Goal: Information Seeking & Learning: Learn about a topic

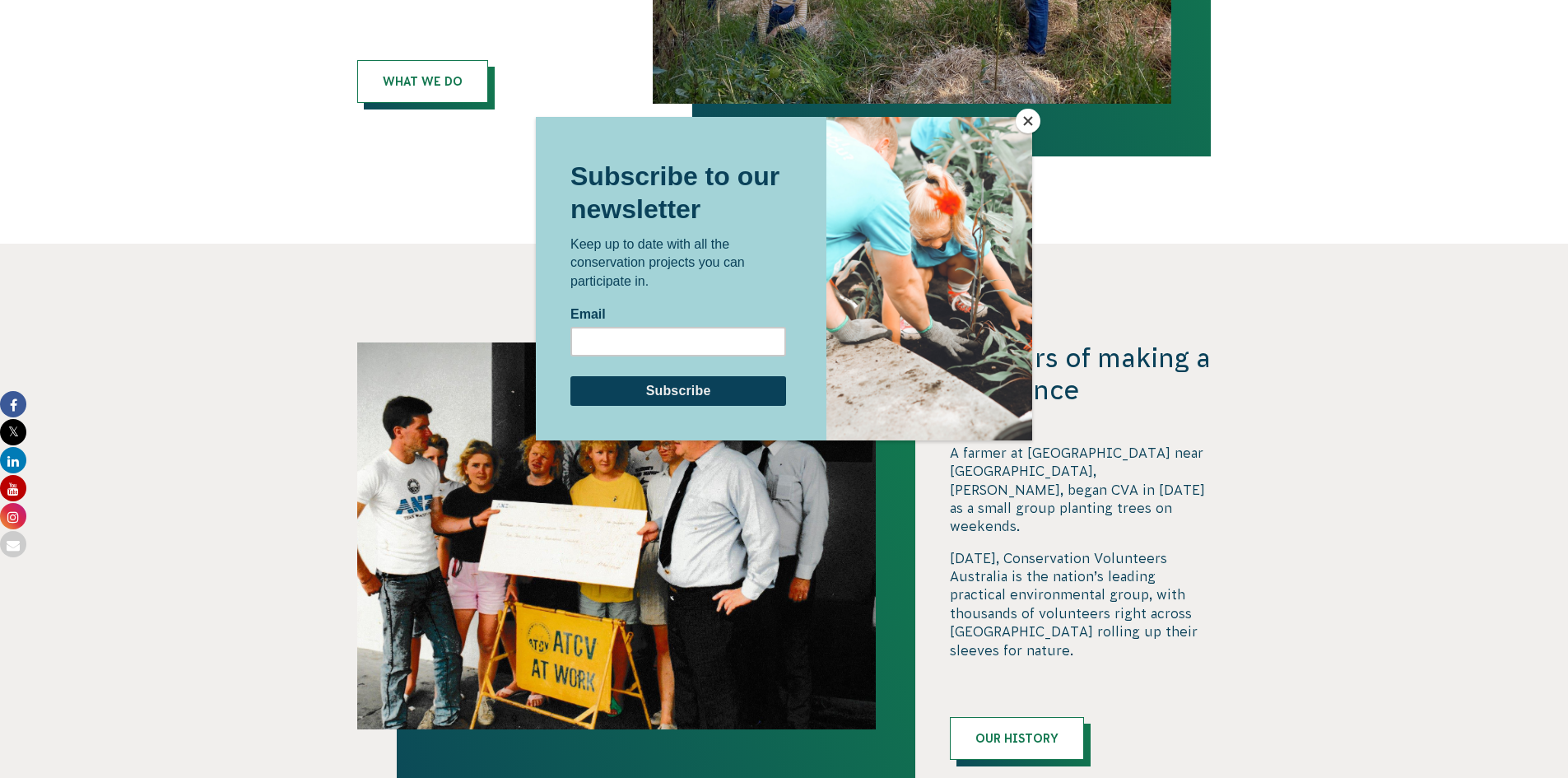
scroll to position [1329, 0]
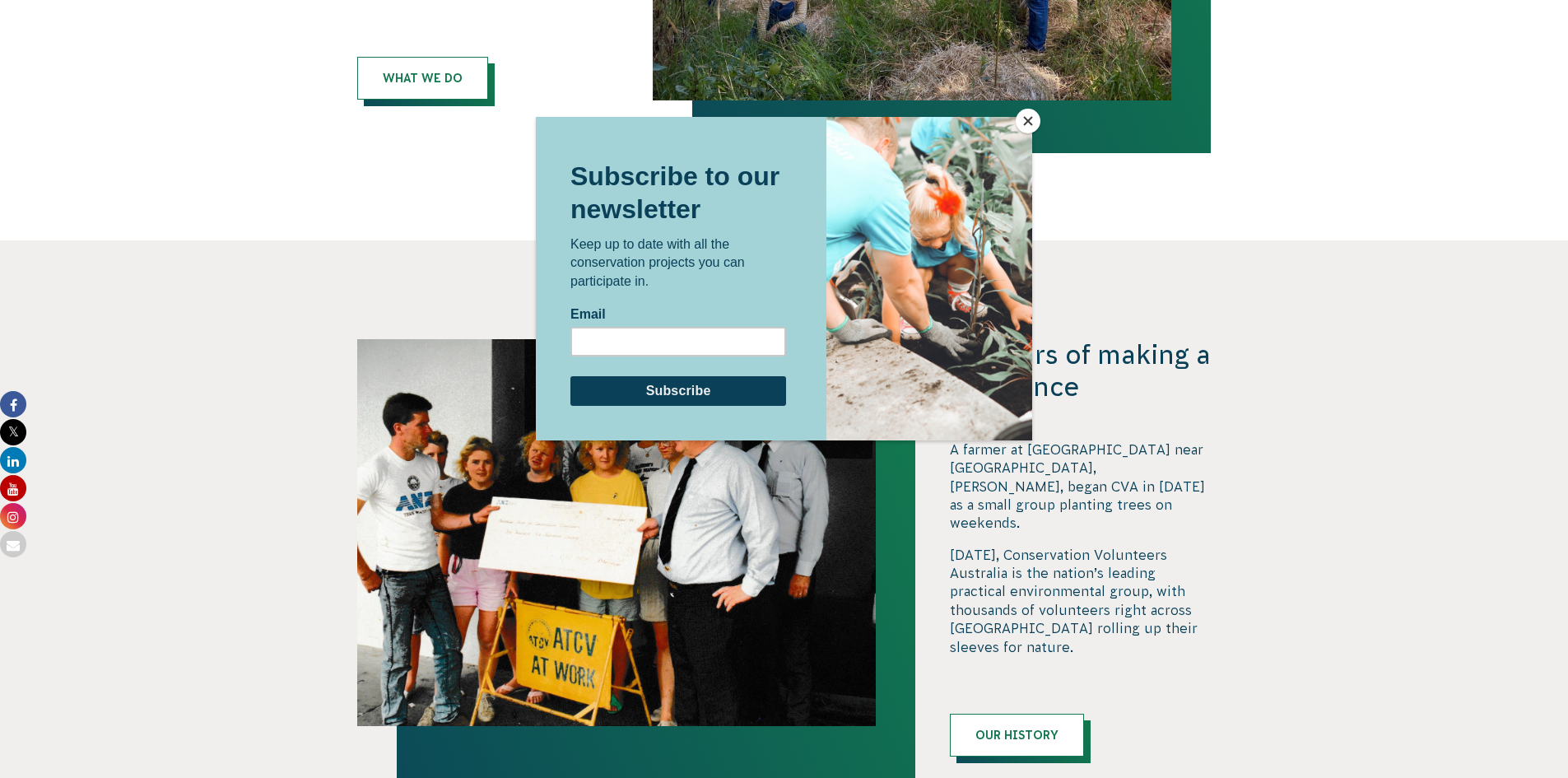
click at [1026, 118] on button "Close" at bounding box center [1028, 121] width 24 height 24
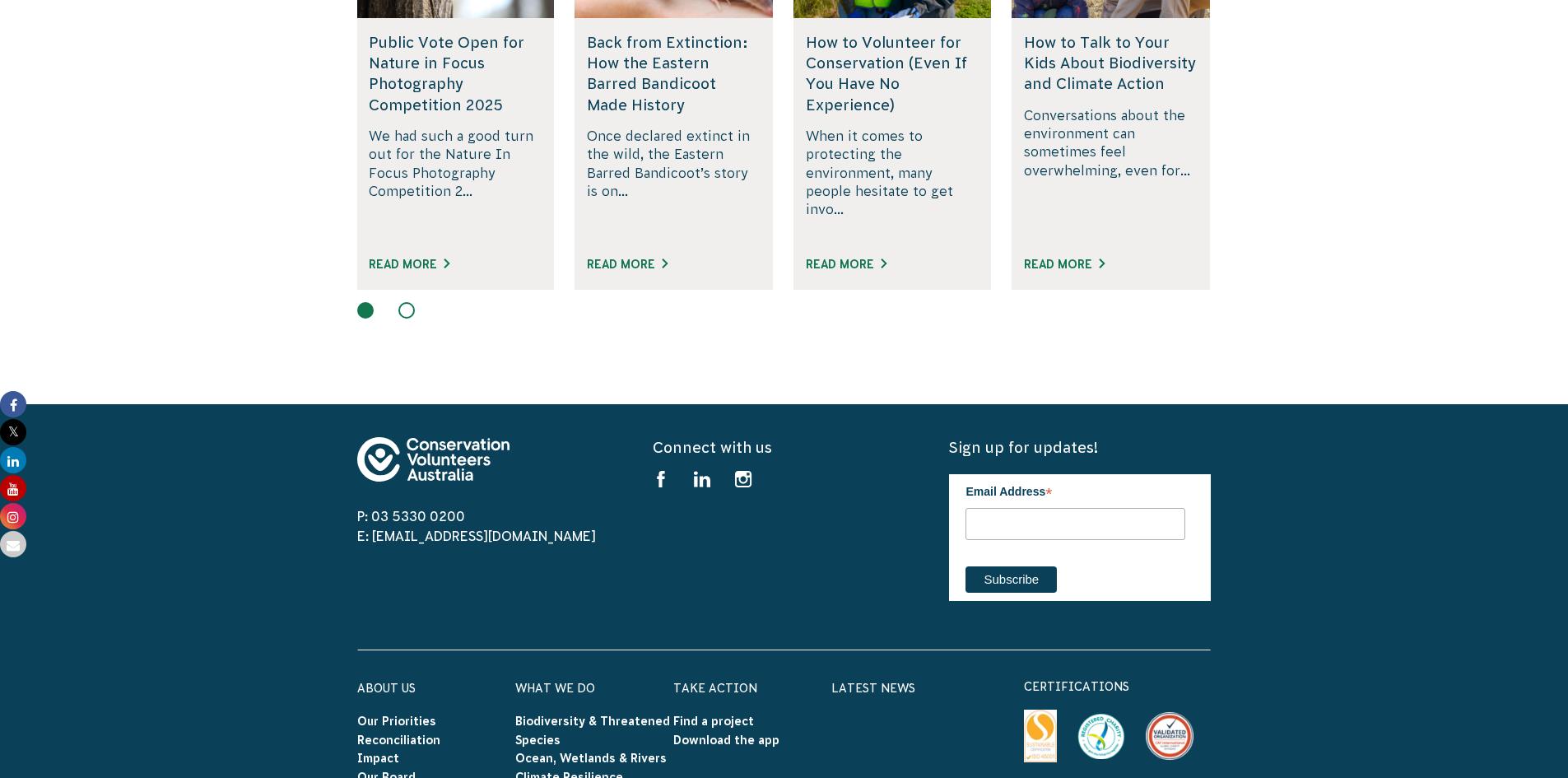
scroll to position [2810, 0]
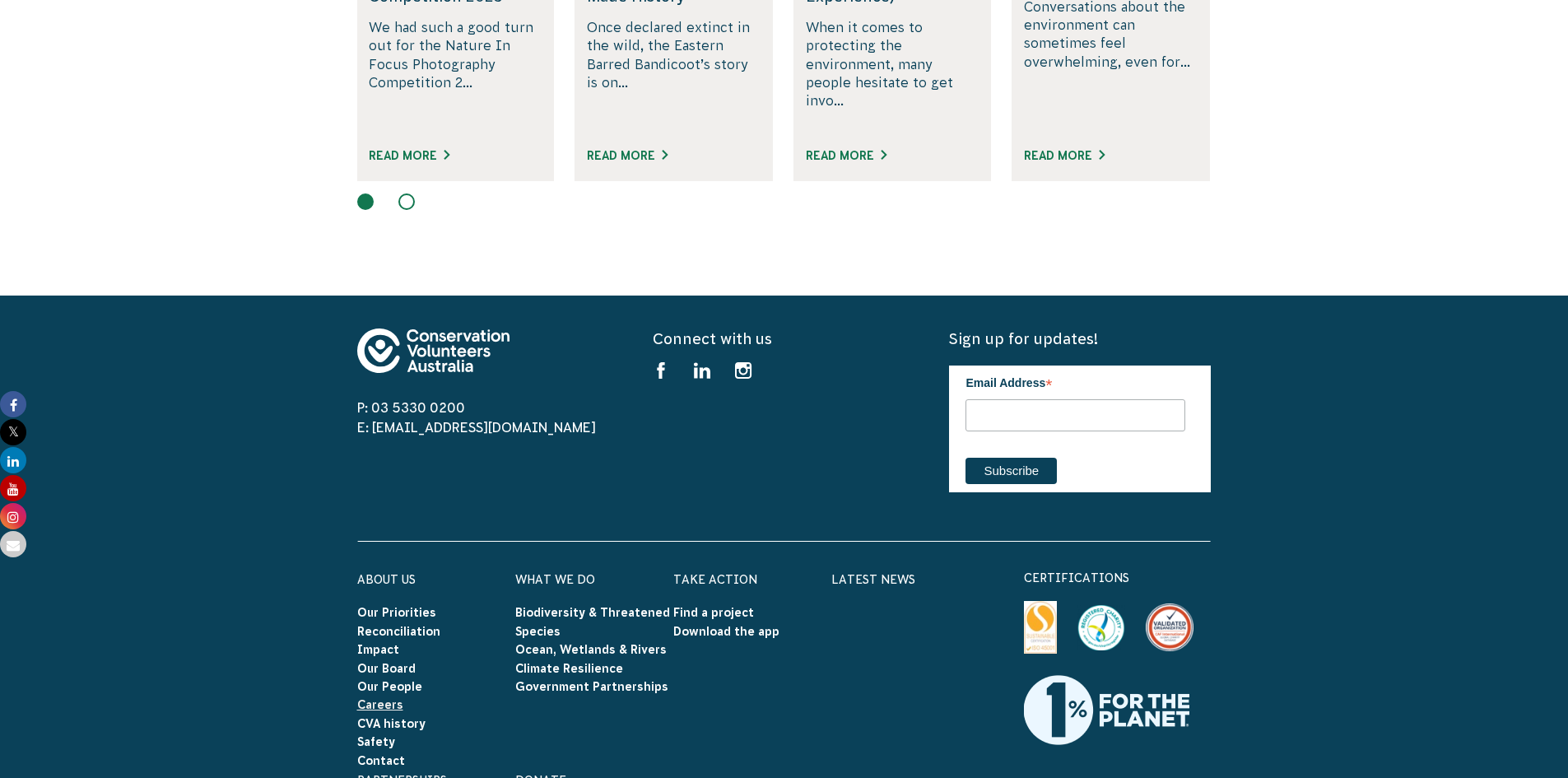
click at [387, 698] on link "Careers" at bounding box center [380, 704] width 46 height 13
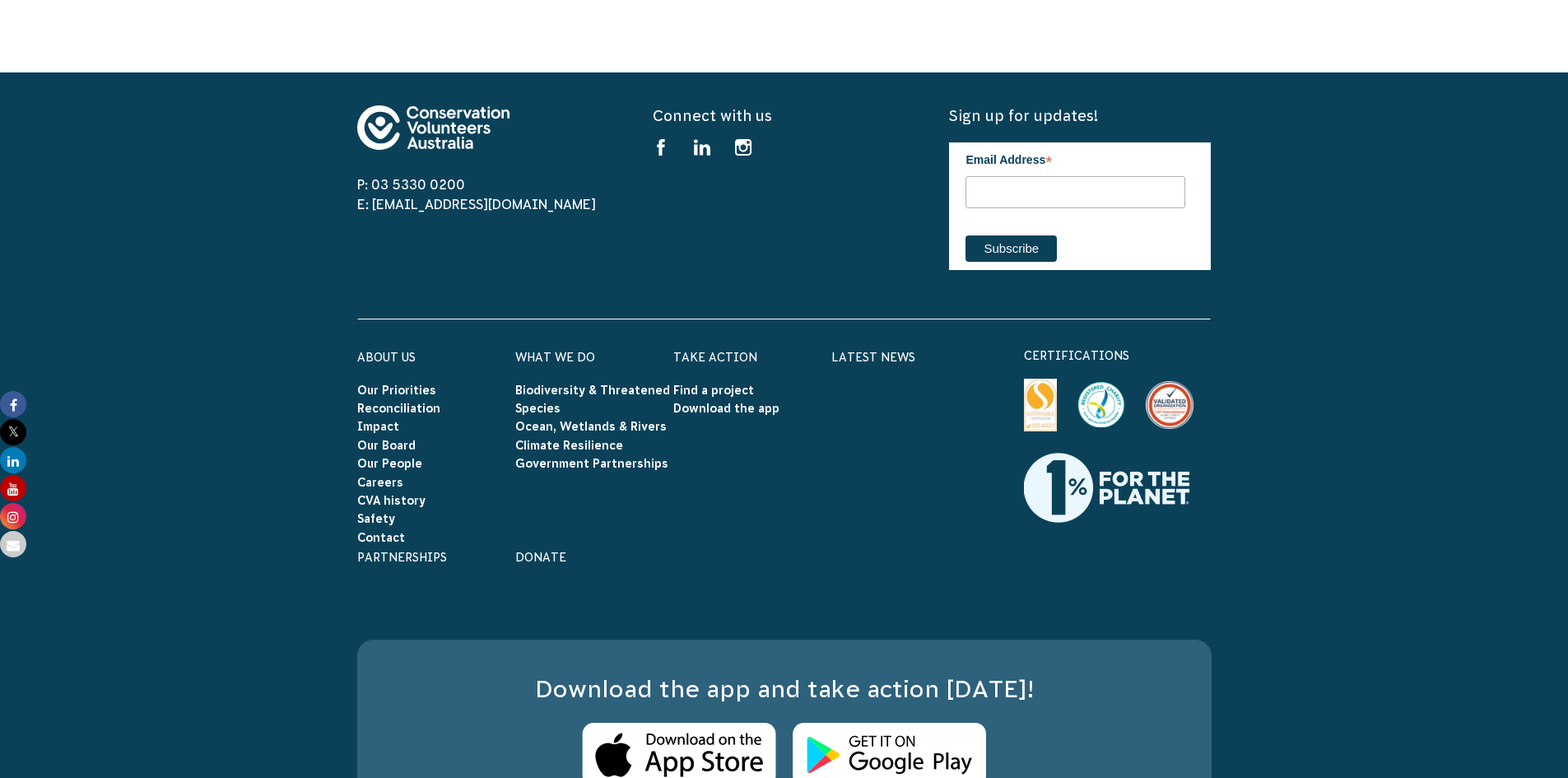
scroll to position [2633, 0]
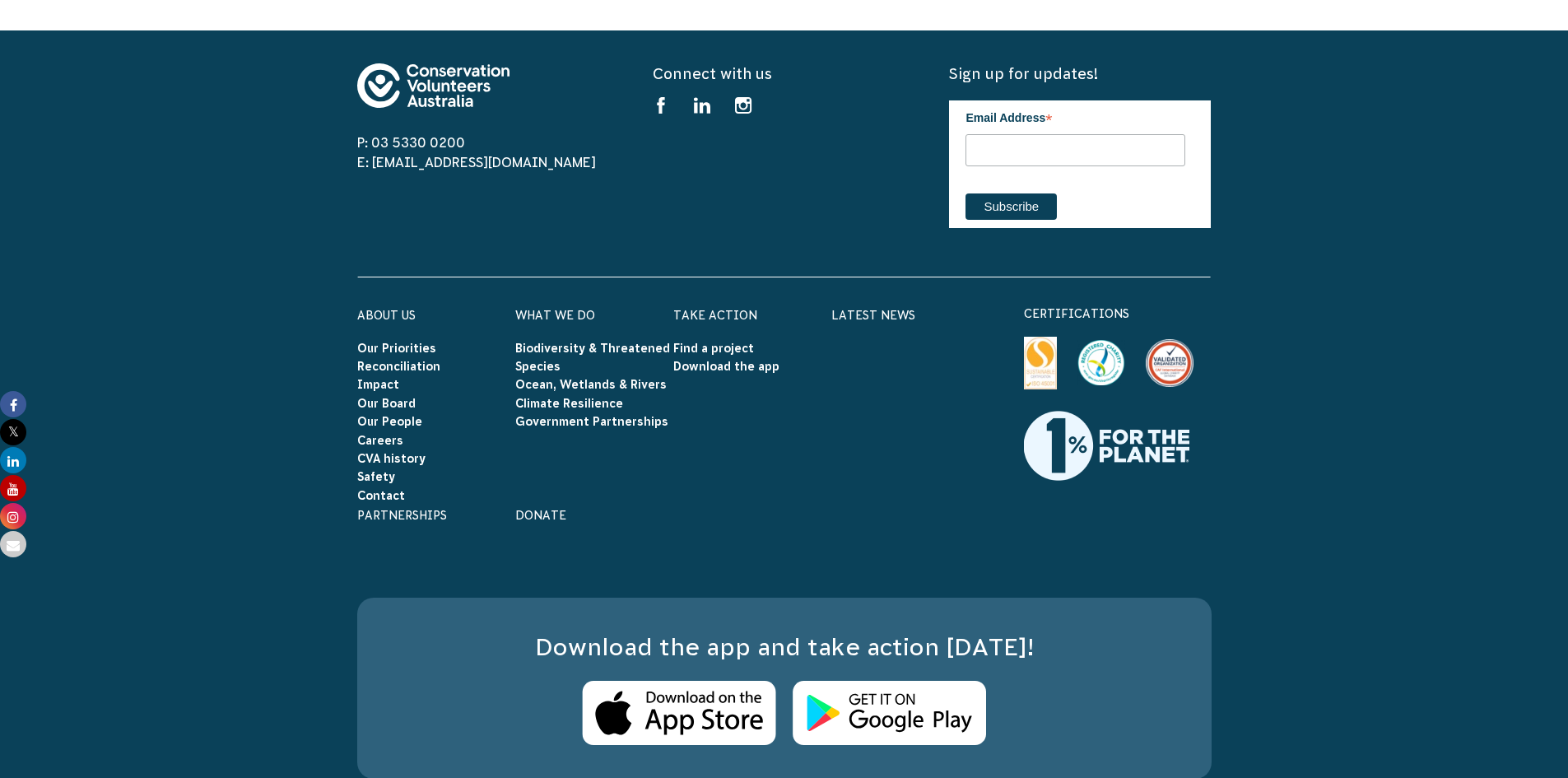
click at [416, 504] on h6 "Partnerships" at bounding box center [436, 514] width 158 height 22
click at [421, 508] on link "Partnerships" at bounding box center [401, 514] width 90 height 13
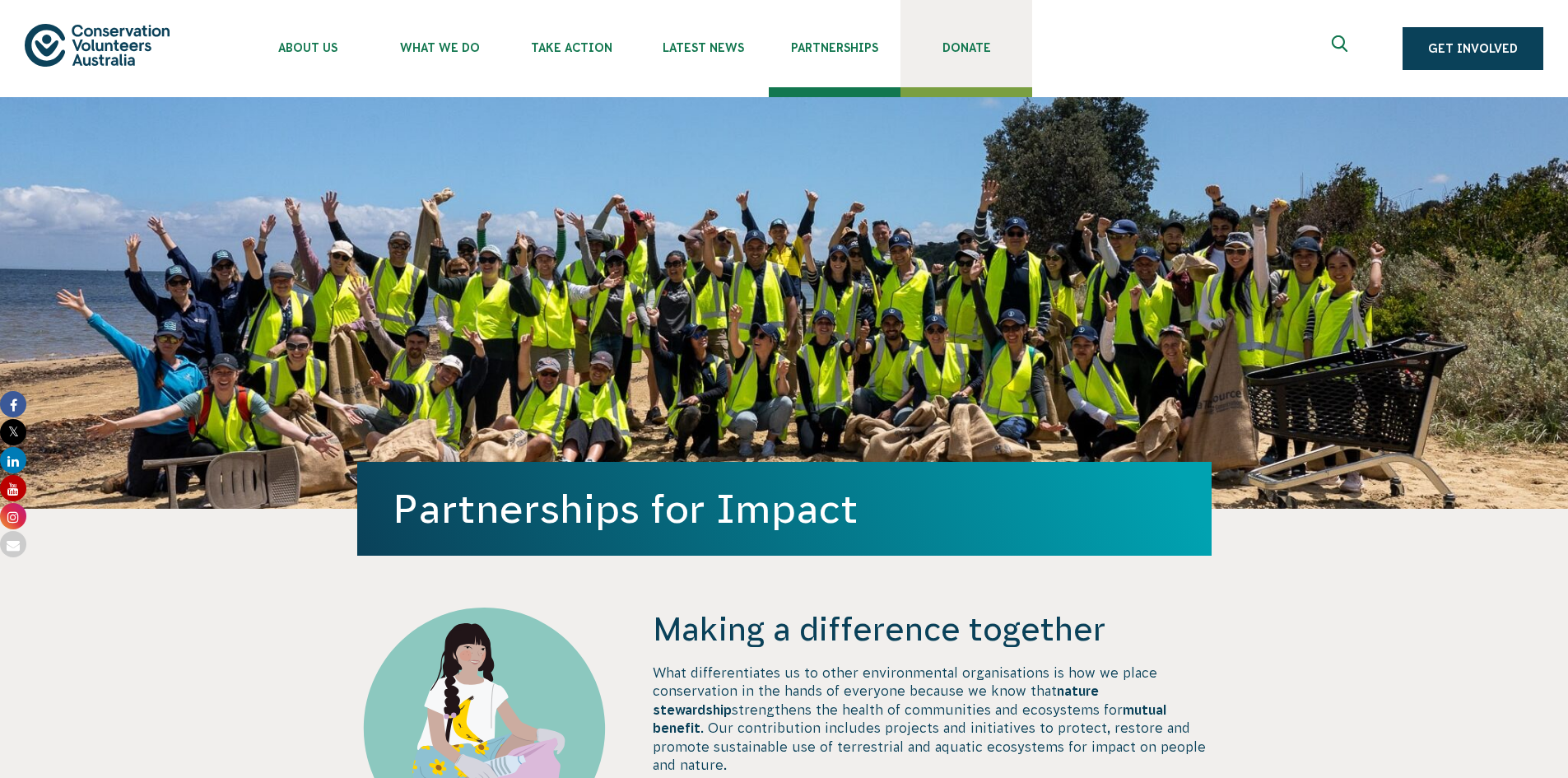
click at [941, 50] on span "Donate" at bounding box center [966, 47] width 131 height 13
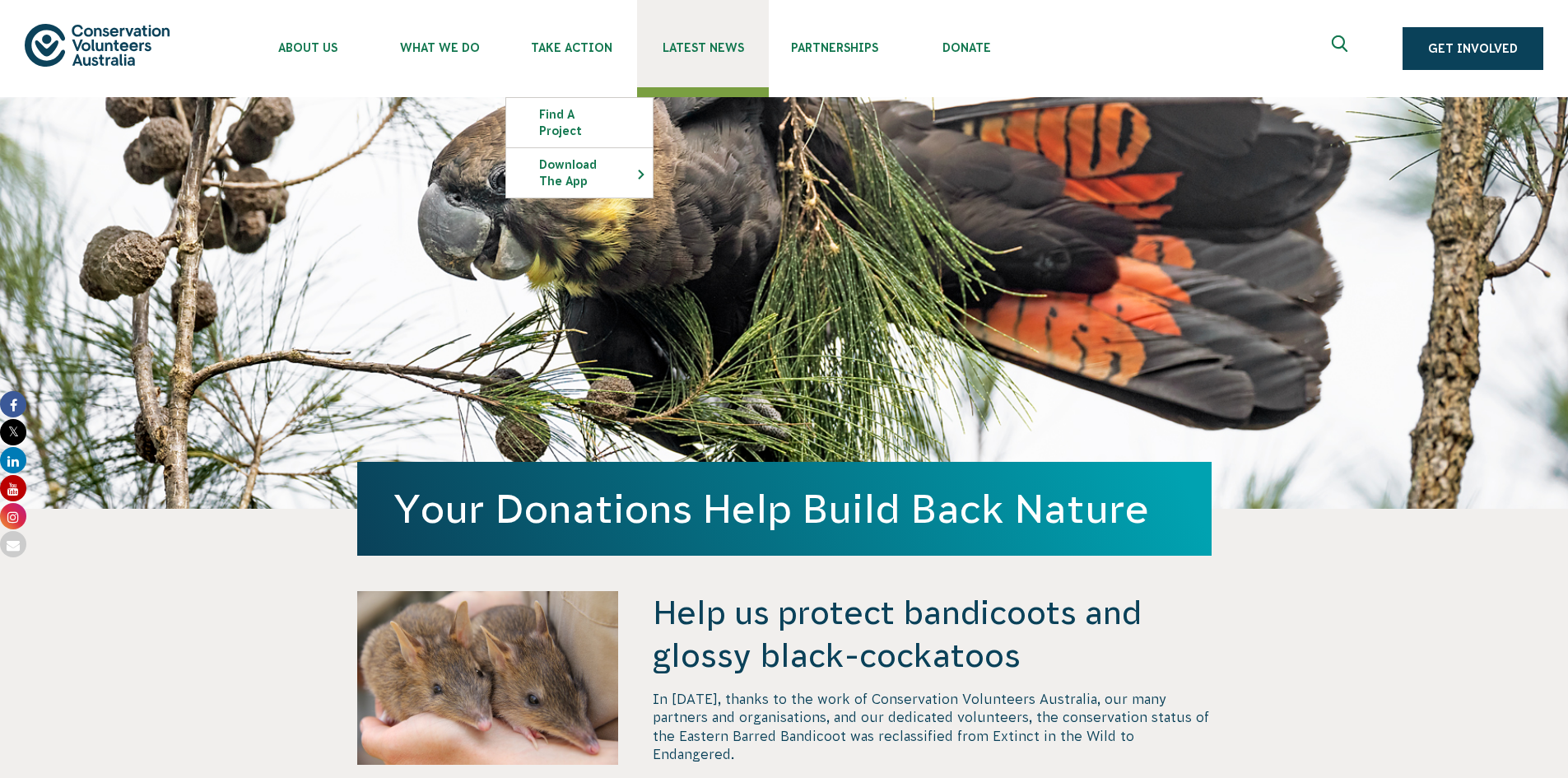
click at [694, 40] on link "Latest News" at bounding box center [703, 44] width 131 height 87
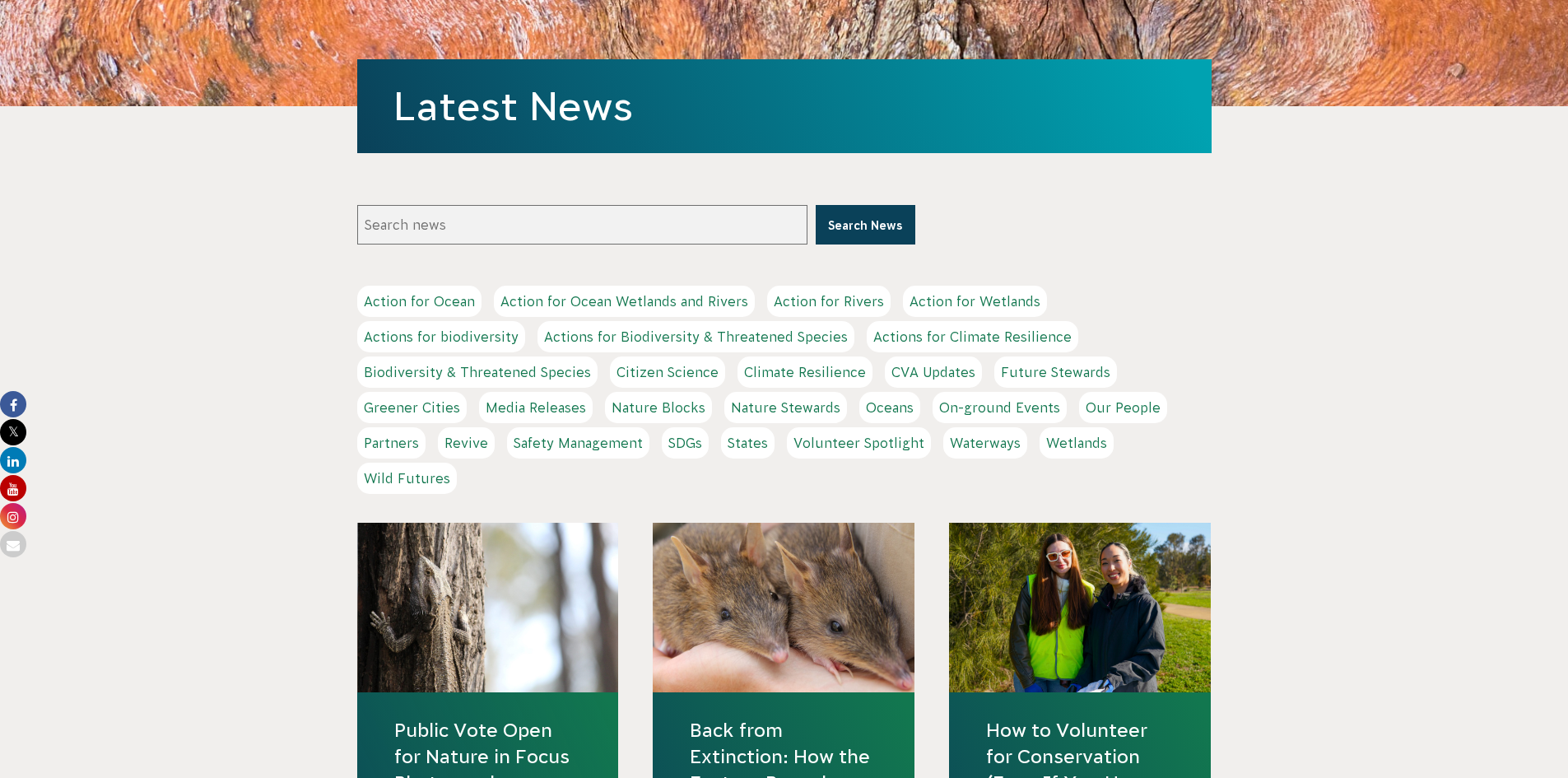
scroll to position [247, 0]
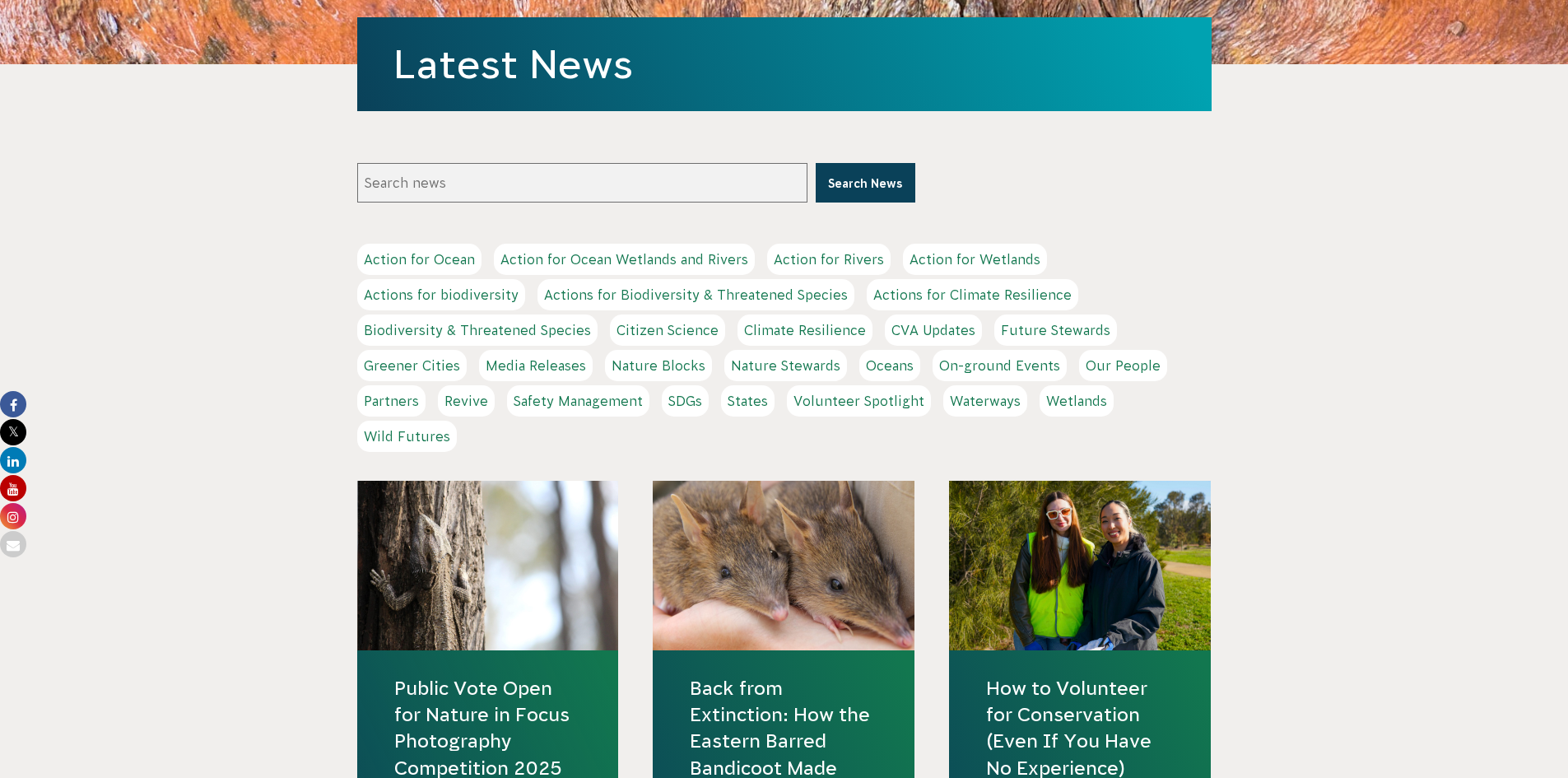
click at [684, 335] on link "Citizen Science" at bounding box center [668, 330] width 115 height 31
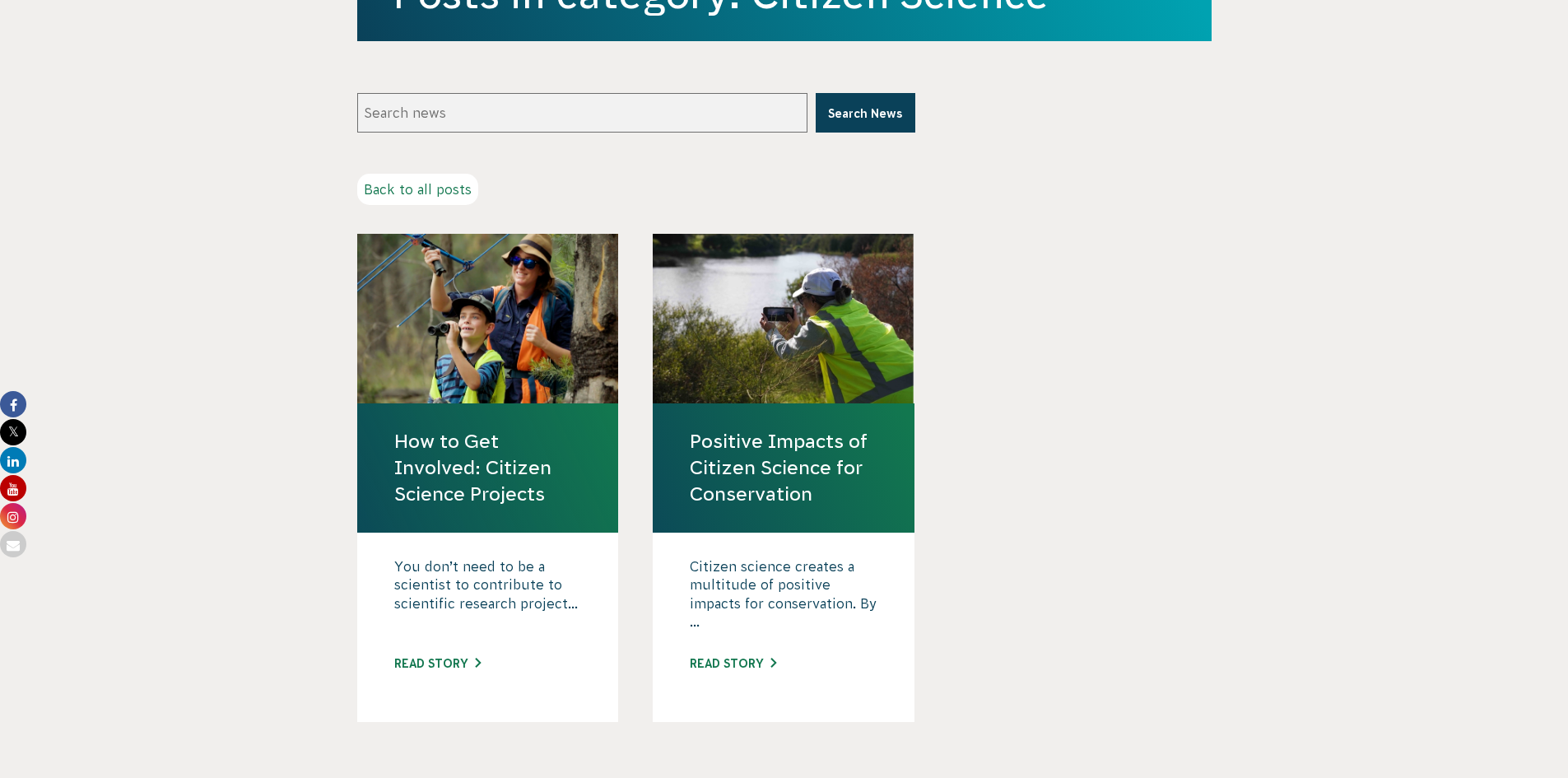
scroll to position [329, 0]
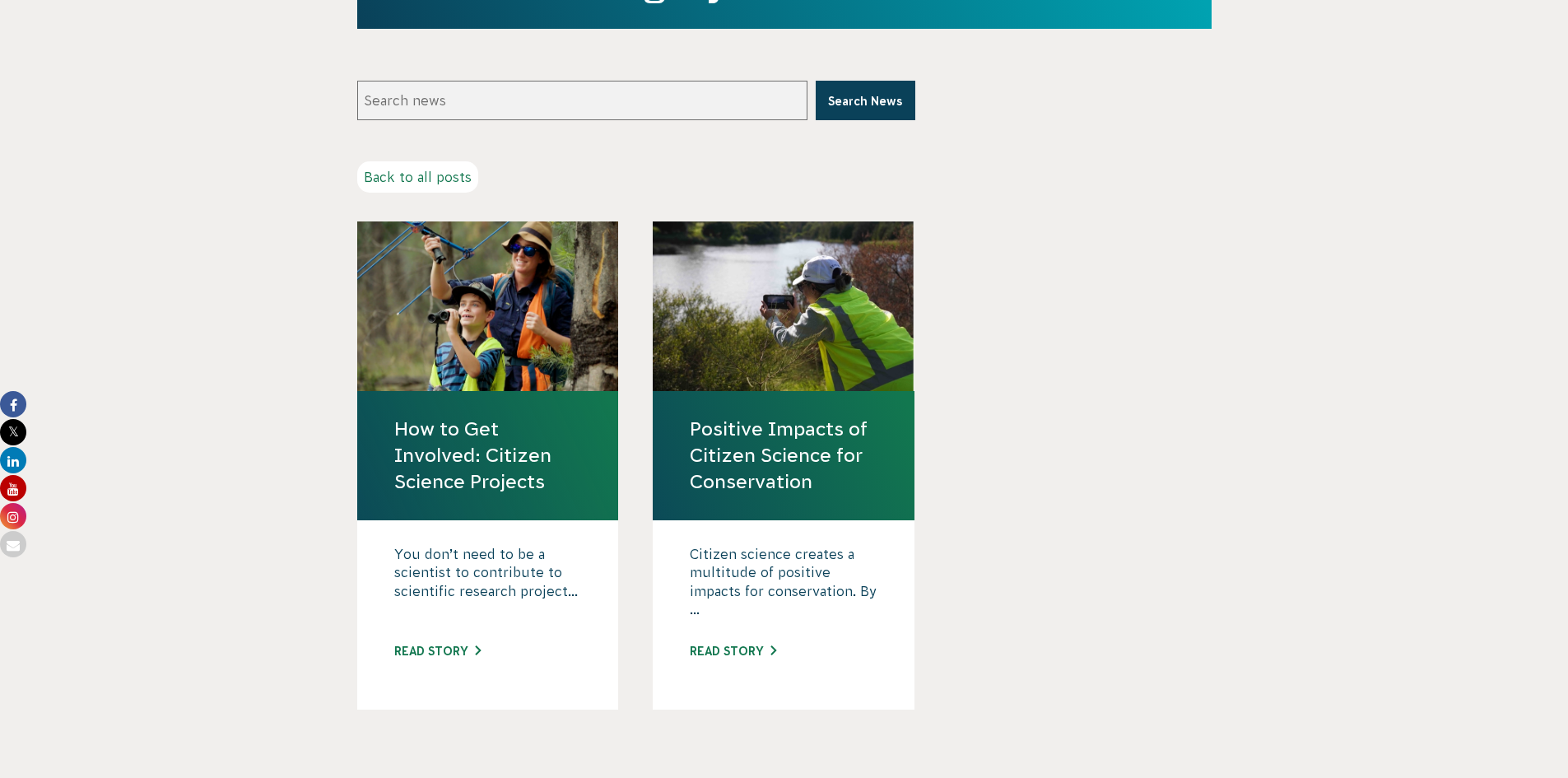
click at [473, 453] on link "How to Get Involved: Citizen Science Projects" at bounding box center [488, 456] width 188 height 80
click at [751, 472] on link "Positive Impacts of Citizen Science for Conservation" at bounding box center [784, 456] width 188 height 80
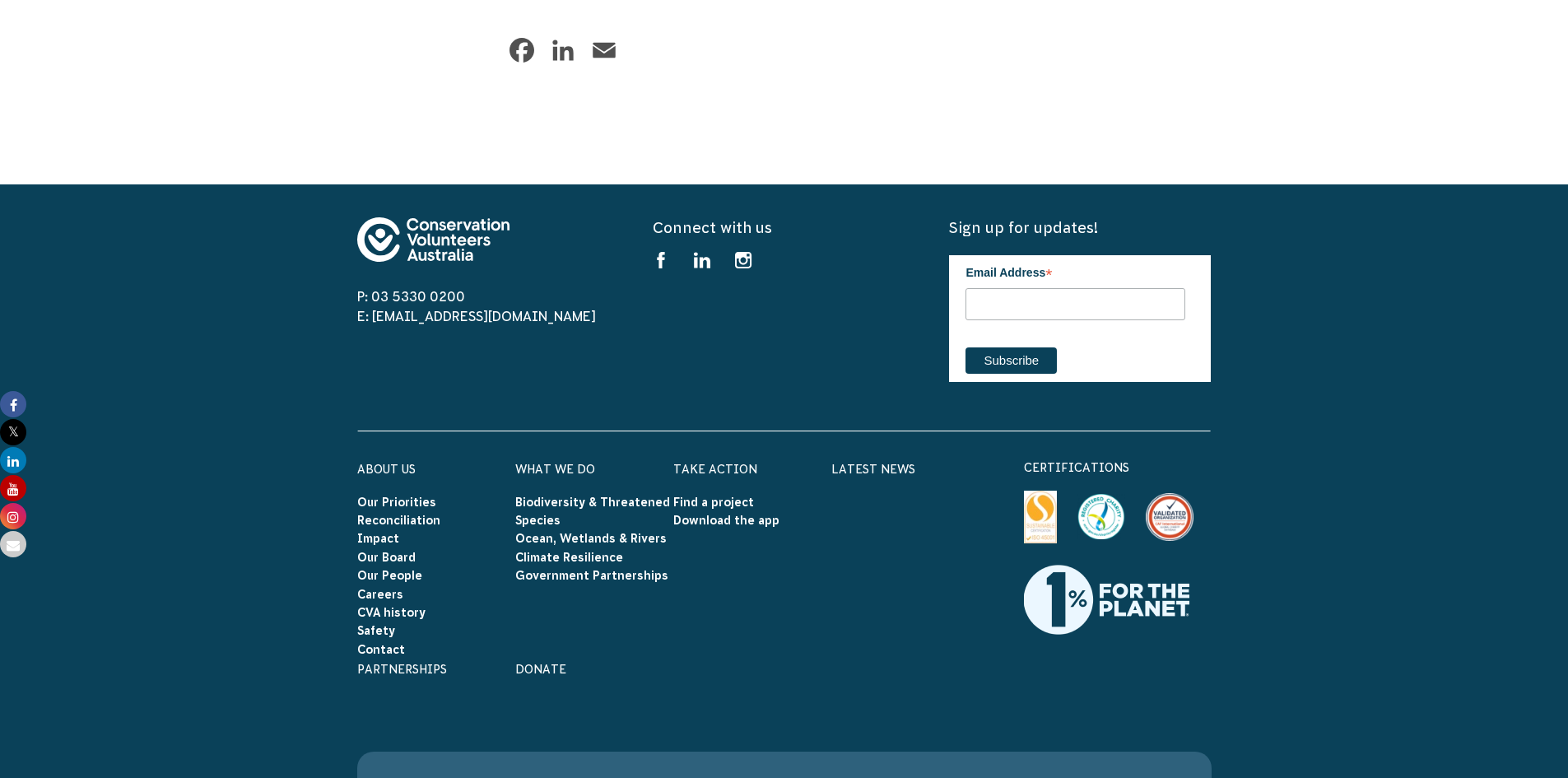
scroll to position [8296, 0]
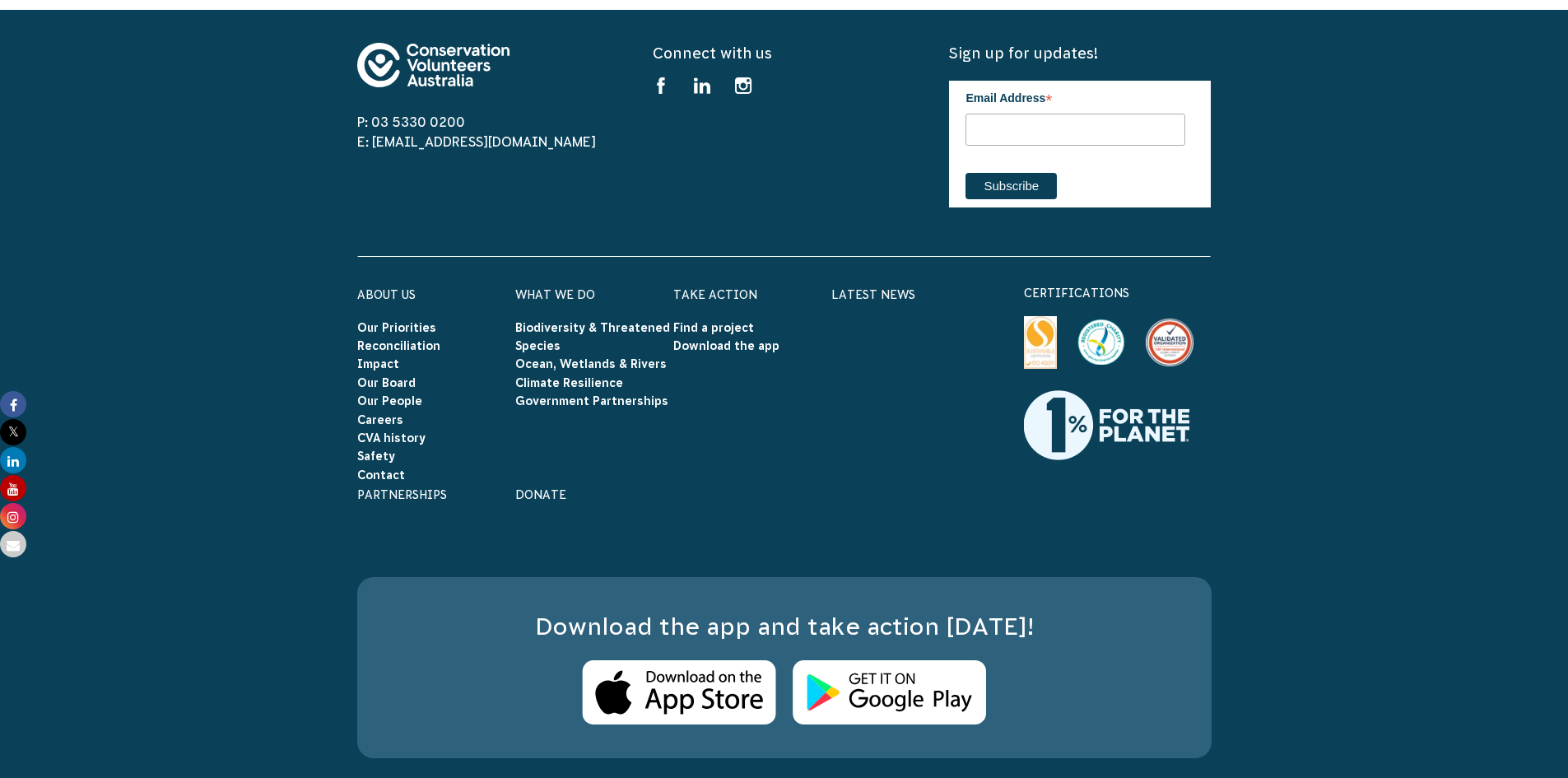
click at [1380, 696] on footer "P: 03 5330 0200 E: [EMAIL_ADDRESS][DOMAIN_NAME] Connect with us Find us on face…" at bounding box center [784, 439] width 1568 height 859
